Goal: Information Seeking & Learning: Learn about a topic

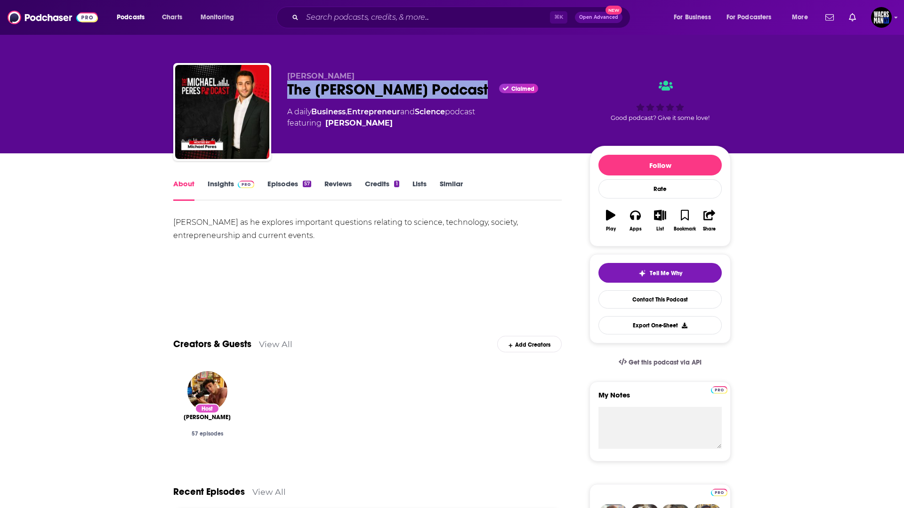
drag, startPoint x: 273, startPoint y: 93, endPoint x: 472, endPoint y: 92, distance: 198.6
click at [472, 92] on div "[PERSON_NAME] The [PERSON_NAME] Podcast Claimed A daily Business , Entrepreneur…" at bounding box center [451, 114] width 557 height 102
copy h1 "The [PERSON_NAME] Podcast"
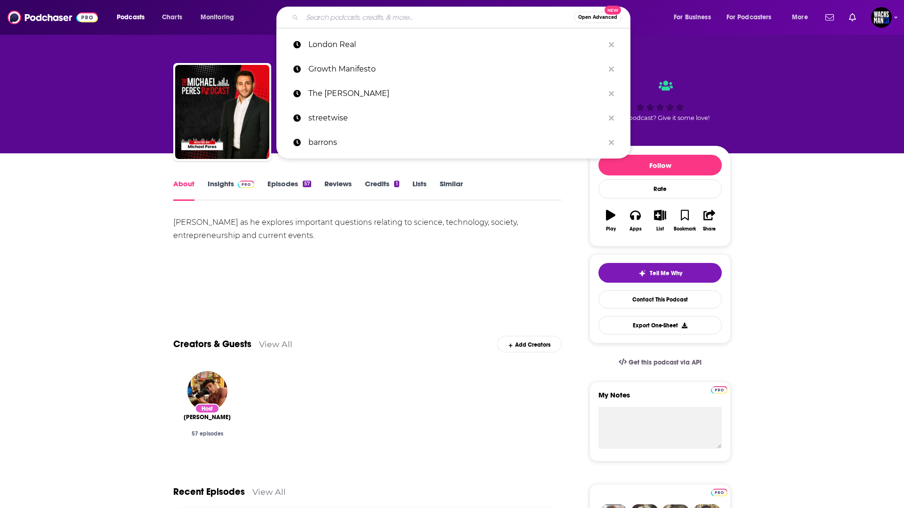
click at [389, 18] on input "Search podcasts, credits, & more..." at bounding box center [438, 17] width 272 height 15
paste input "The [PERSON_NAME] Podcast"
type input "The [PERSON_NAME] Podcast"
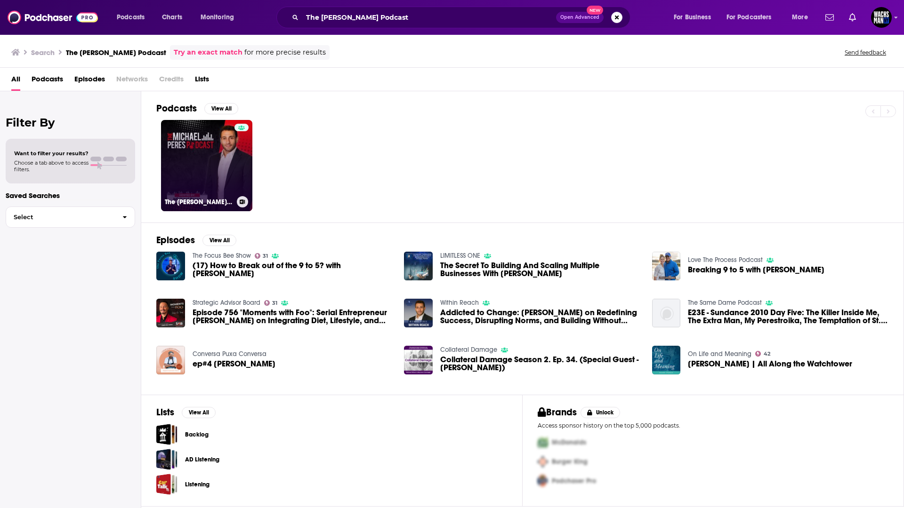
click at [217, 171] on link "The [PERSON_NAME] Podcast" at bounding box center [206, 165] width 91 height 91
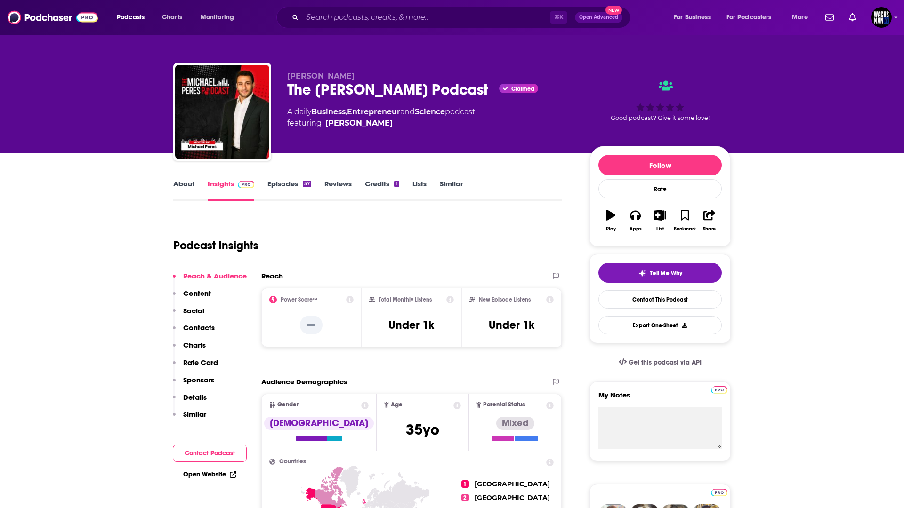
click at [287, 185] on link "Episodes 57" at bounding box center [289, 190] width 44 height 22
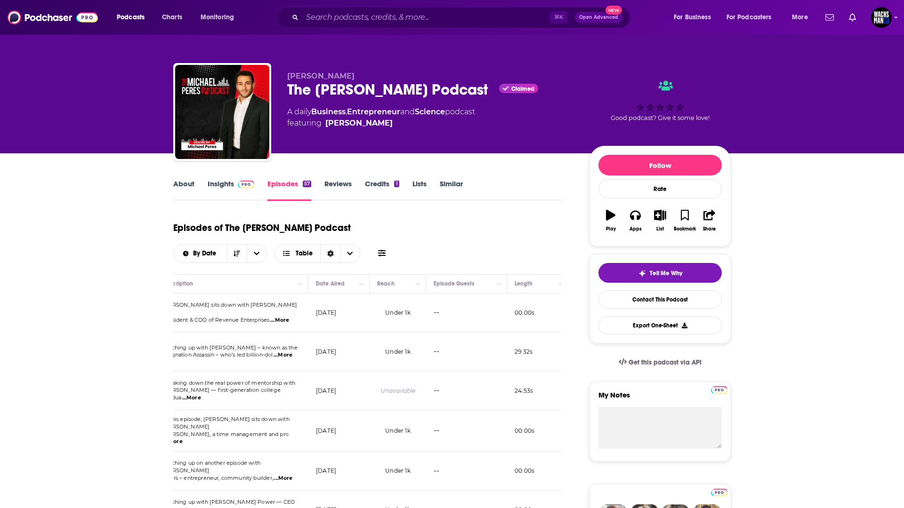
click at [190, 185] on link "About" at bounding box center [183, 190] width 21 height 22
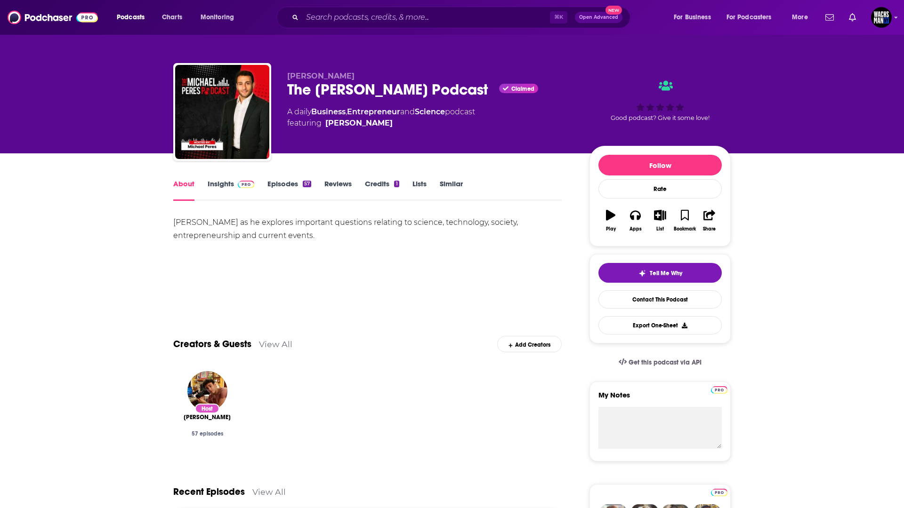
drag, startPoint x: 369, startPoint y: 226, endPoint x: 381, endPoint y: 224, distance: 12.5
click at [373, 225] on div "[PERSON_NAME] as he explores important questions relating to science, technolog…" at bounding box center [367, 229] width 388 height 26
drag, startPoint x: 379, startPoint y: 224, endPoint x: 303, endPoint y: 235, distance: 77.2
click at [303, 235] on div "[PERSON_NAME] as he explores important questions relating to science, technolog…" at bounding box center [367, 229] width 388 height 26
click at [327, 234] on div "[PERSON_NAME] as he explores important questions relating to science, technolog…" at bounding box center [367, 229] width 388 height 26
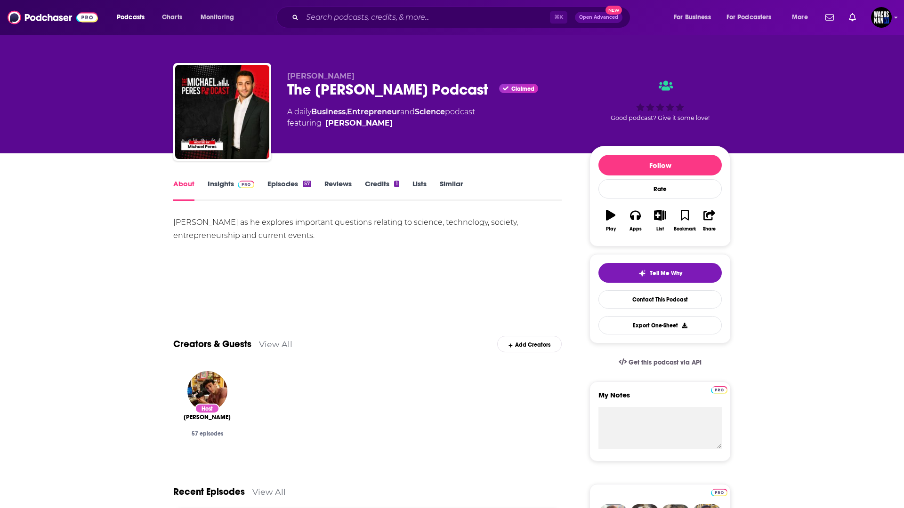
scroll to position [8, 0]
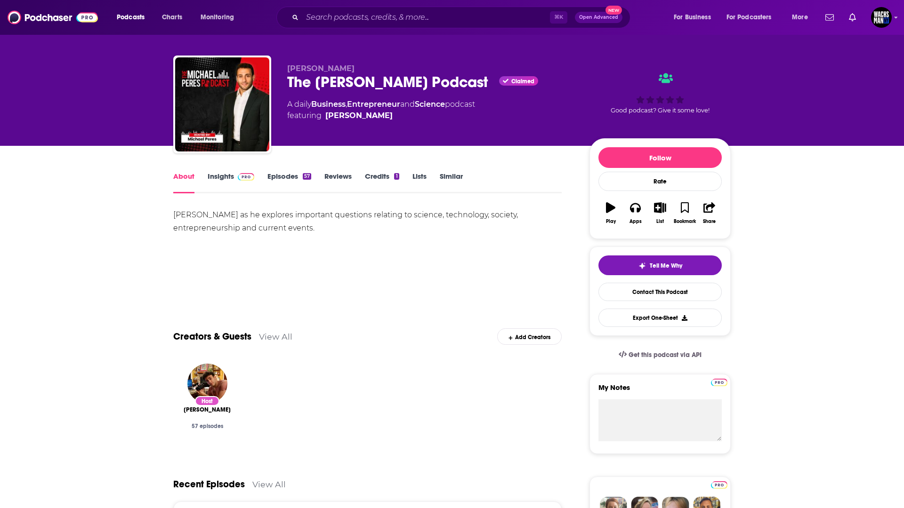
drag, startPoint x: 267, startPoint y: 193, endPoint x: 695, endPoint y: 0, distance: 469.2
click at [267, 192] on link "Episodes 57" at bounding box center [289, 183] width 44 height 22
